Goal: Check status

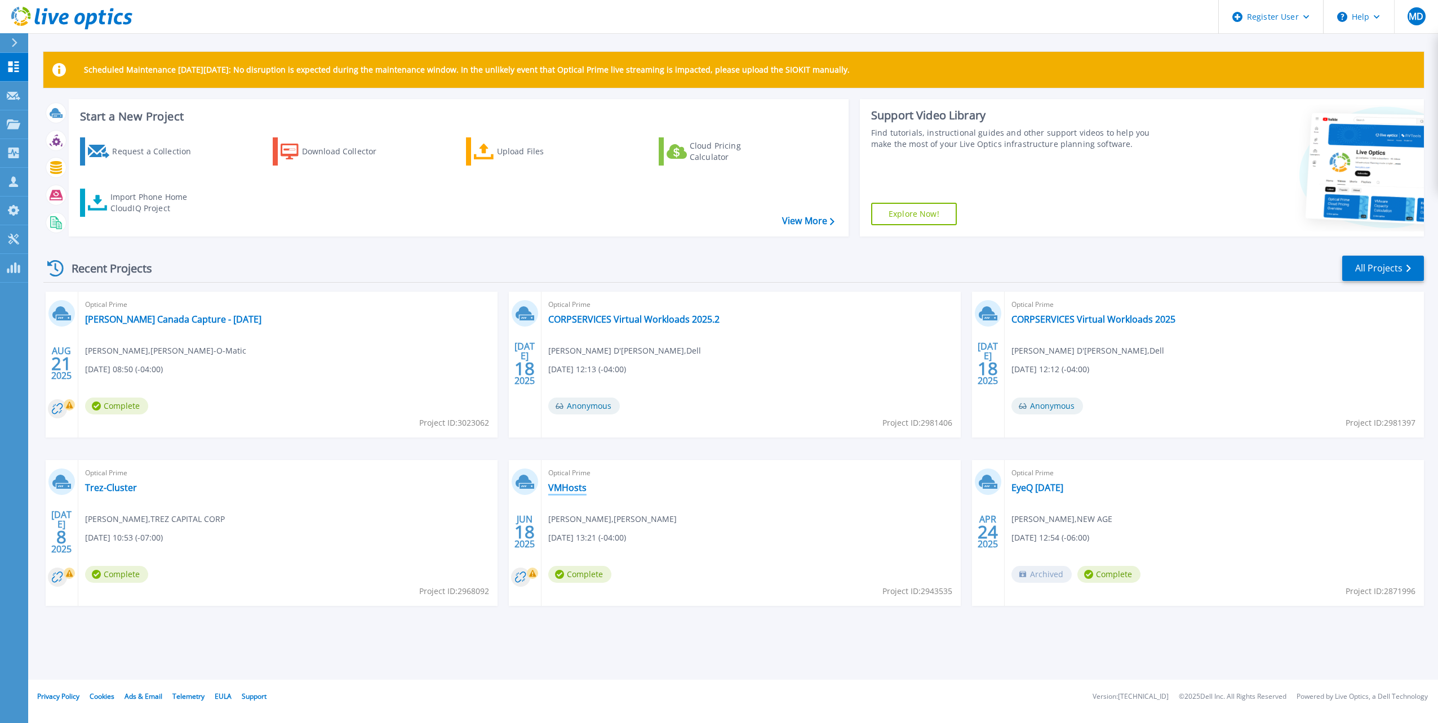
click at [571, 486] on link "VMHosts" at bounding box center [567, 487] width 38 height 11
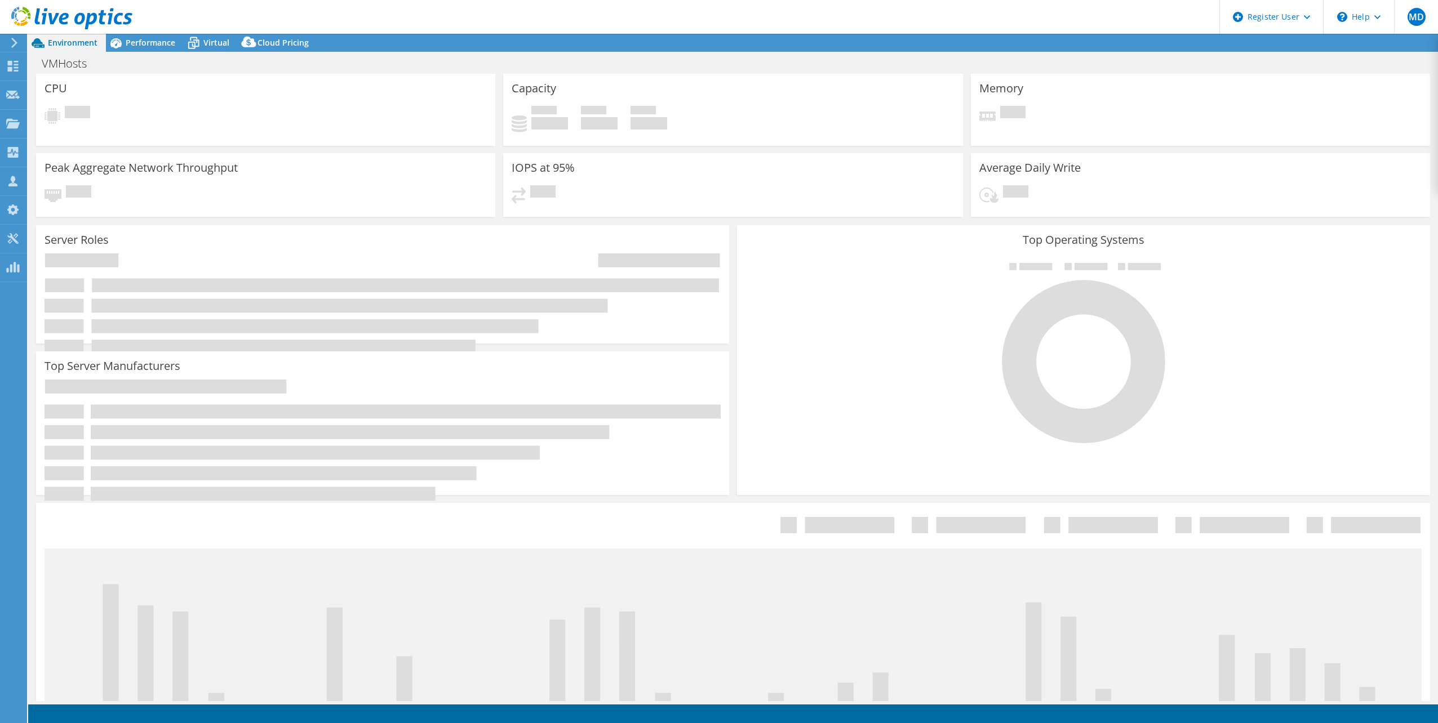
select select "[GEOGRAPHIC_DATA]"
select select "CAD"
